Goal: Find specific page/section: Find specific page/section

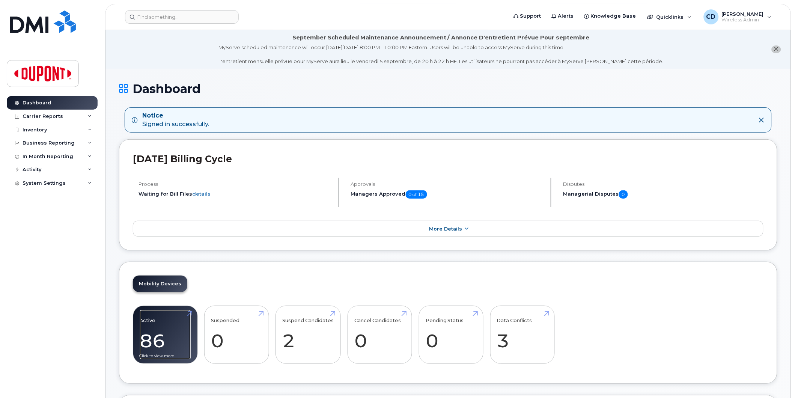
click at [163, 336] on link "Active 86 -10%" at bounding box center [165, 335] width 51 height 50
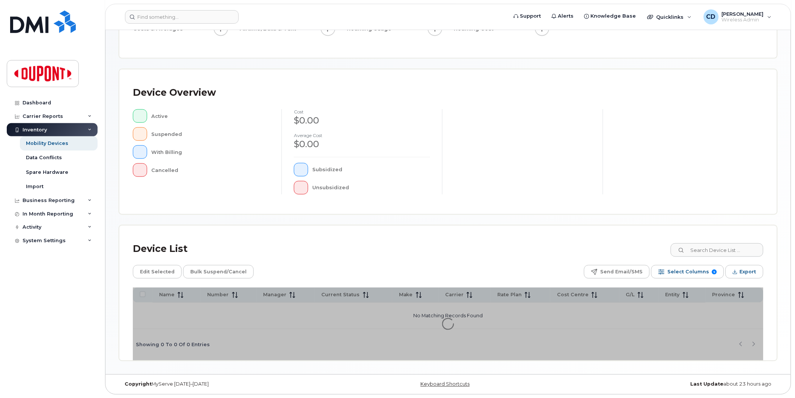
scroll to position [118, 0]
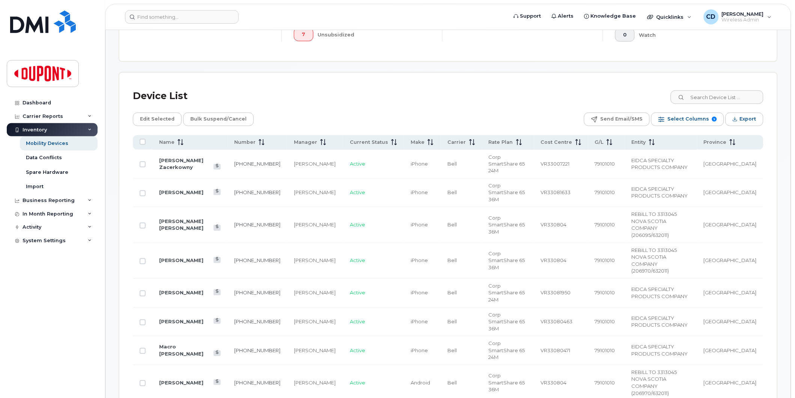
scroll to position [285, 0]
click at [175, 140] on span at bounding box center [179, 141] width 9 height 7
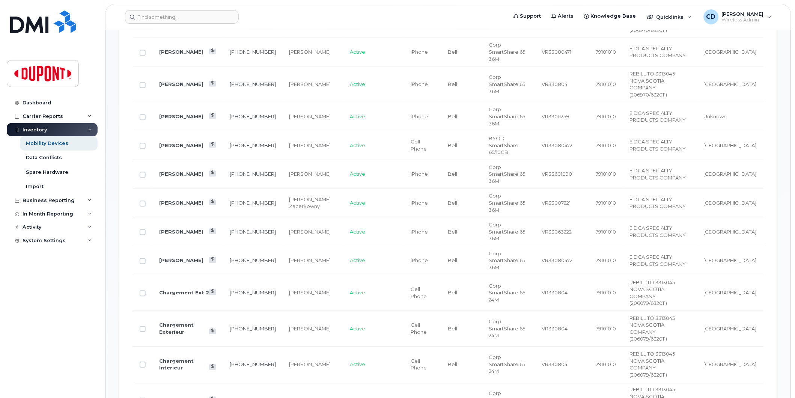
scroll to position [494, 0]
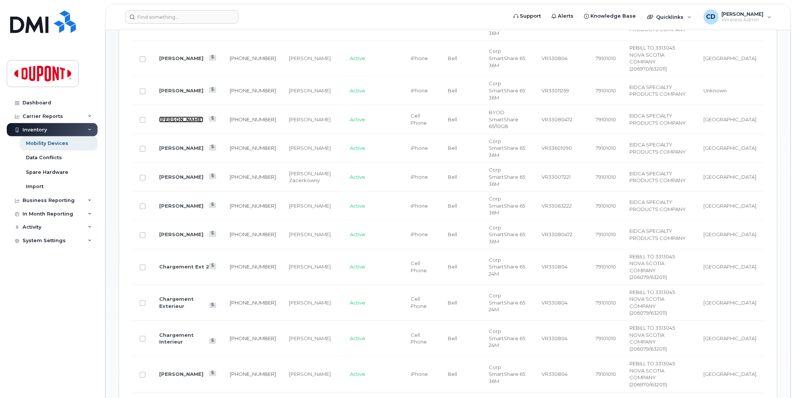
click at [187, 116] on link "[PERSON_NAME]" at bounding box center [181, 119] width 44 height 6
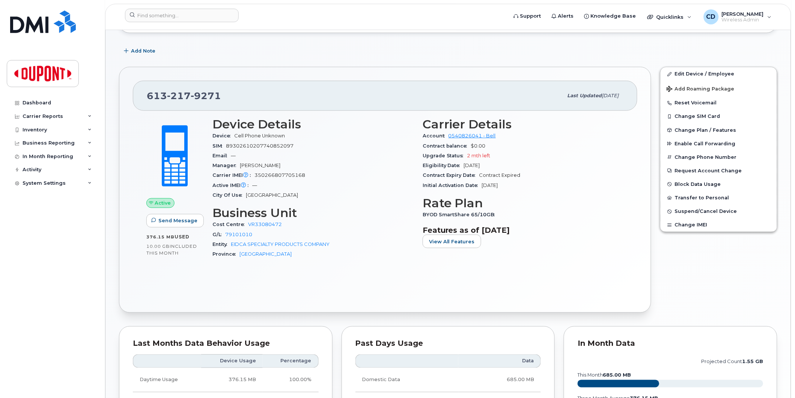
scroll to position [167, 0]
